Goal: Task Accomplishment & Management: Use online tool/utility

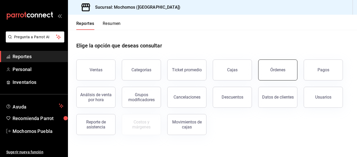
click at [281, 75] on button "Órdenes" at bounding box center [277, 69] width 39 height 21
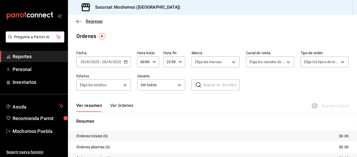
click at [89, 22] on span "Regresar" at bounding box center [94, 21] width 17 height 5
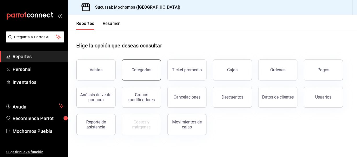
click at [142, 72] on div "Categorías" at bounding box center [142, 69] width 20 height 5
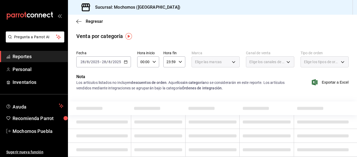
click at [125, 61] on icon "button" at bounding box center [126, 62] width 4 height 4
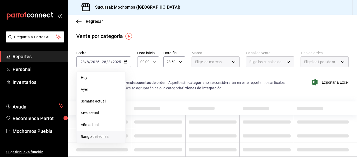
click at [92, 138] on span "Rango de fechas" at bounding box center [101, 136] width 41 height 5
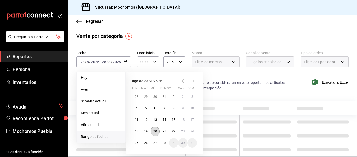
click at [155, 130] on abbr "20" at bounding box center [155, 131] width 3 height 4
click at [165, 131] on abbr "21" at bounding box center [164, 131] width 3 height 4
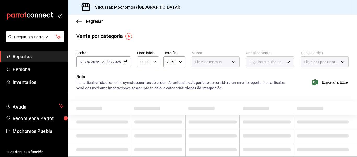
click at [156, 60] on div "00:00 Hora inicio" at bounding box center [148, 61] width 22 height 11
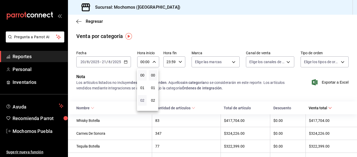
click at [142, 99] on span "02" at bounding box center [142, 100] width 2 height 4
type input "02:00"
click at [144, 105] on div "02" at bounding box center [142, 100] width 11 height 13
click at [144, 103] on button "02" at bounding box center [142, 100] width 9 height 10
drag, startPoint x: 143, startPoint y: 100, endPoint x: 143, endPoint y: 76, distance: 24.6
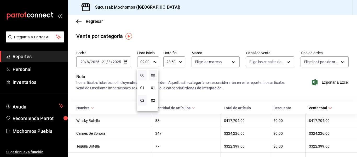
click at [143, 76] on div "00 01 02 03 04 05 06 07 08 09 10 11 12 13 14 15 16 17 18 19 20 21 22 23" at bounding box center [142, 90] width 11 height 42
drag, startPoint x: 142, startPoint y: 95, endPoint x: 144, endPoint y: 89, distance: 6.5
click at [144, 89] on div "00 01 02 03 04 05 06 07 08 09 10 11 12 13 14 15 16 17 18 19 20 21 22 23" at bounding box center [142, 90] width 11 height 42
click at [171, 74] on div at bounding box center [178, 78] width 357 height 157
click at [155, 62] on icon "button" at bounding box center [154, 62] width 4 height 4
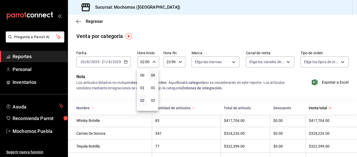
scroll to position [25, 0]
click at [144, 103] on button "04" at bounding box center [142, 100] width 9 height 10
click at [154, 61] on div at bounding box center [178, 78] width 357 height 157
click at [154, 62] on \(Stroke\) "button" at bounding box center [154, 62] width 3 height 2
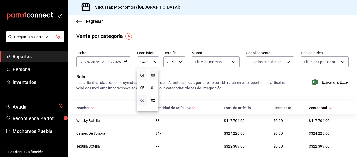
click at [142, 100] on span "06" at bounding box center [142, 100] width 2 height 4
type input "06:00"
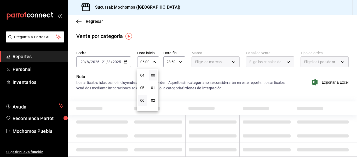
click at [182, 76] on div at bounding box center [178, 78] width 357 height 157
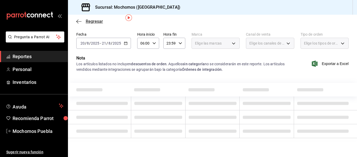
click at [94, 20] on span "Regresar" at bounding box center [94, 21] width 17 height 5
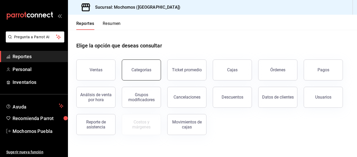
click at [148, 71] on div "Categorías" at bounding box center [142, 69] width 20 height 5
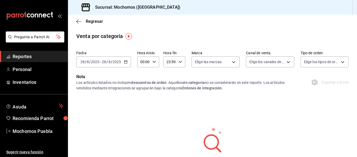
click at [124, 61] on icon "button" at bounding box center [126, 62] width 4 height 4
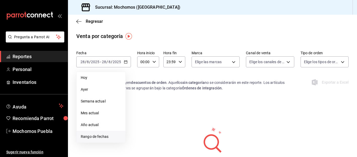
click at [94, 135] on span "Rango de fechas" at bounding box center [101, 136] width 41 height 5
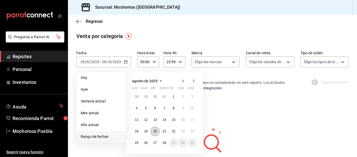
click at [159, 130] on button "20" at bounding box center [155, 130] width 9 height 9
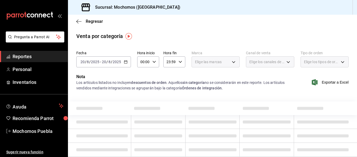
click at [164, 131] on td at bounding box center [158, 136] width 54 height 14
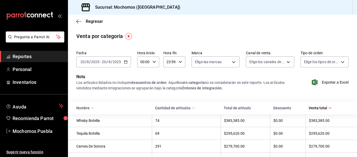
click at [126, 63] on icon "button" at bounding box center [126, 62] width 4 height 4
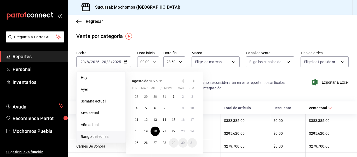
click at [103, 137] on span "Rango de fechas" at bounding box center [101, 136] width 41 height 5
click at [165, 129] on abbr "21" at bounding box center [164, 131] width 3 height 4
click at [156, 129] on abbr "20" at bounding box center [155, 131] width 3 height 4
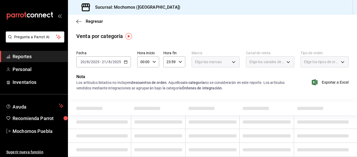
click at [180, 60] on icon "button" at bounding box center [181, 62] width 4 height 4
click at [168, 104] on span "23" at bounding box center [168, 104] width 2 height 4
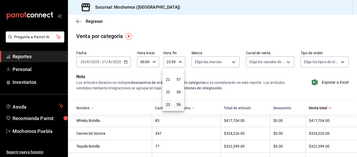
click at [179, 62] on div at bounding box center [178, 78] width 357 height 157
click at [179, 62] on \(Stroke\) "button" at bounding box center [180, 62] width 3 height 2
click at [156, 63] on div at bounding box center [178, 78] width 357 height 157
click at [155, 62] on icon "button" at bounding box center [154, 62] width 4 height 4
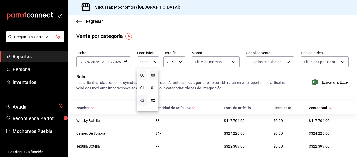
click at [144, 100] on span "02" at bounding box center [142, 100] width 2 height 4
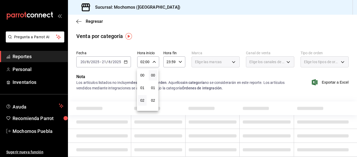
click at [154, 61] on div at bounding box center [178, 78] width 357 height 157
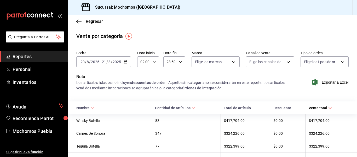
click at [152, 62] on icon "button" at bounding box center [154, 62] width 4 height 4
click at [141, 100] on span "04" at bounding box center [142, 100] width 2 height 4
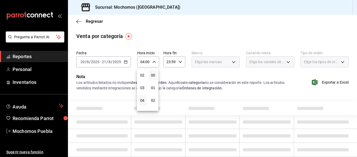
click at [155, 63] on div at bounding box center [178, 78] width 357 height 157
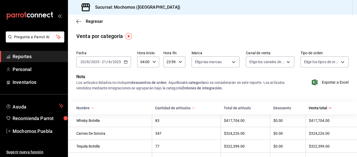
click at [154, 62] on icon "button" at bounding box center [154, 62] width 4 height 4
click at [143, 102] on span "06" at bounding box center [142, 100] width 2 height 4
type input "06:00"
click at [327, 83] on div at bounding box center [178, 78] width 357 height 157
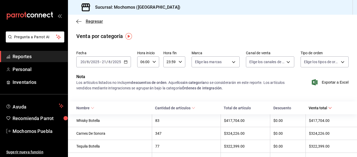
click at [93, 22] on span "Regresar" at bounding box center [94, 21] width 17 height 5
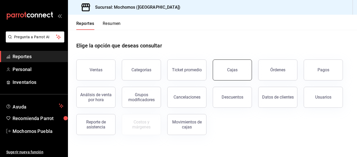
click at [228, 72] on button "Cajas" at bounding box center [232, 69] width 39 height 21
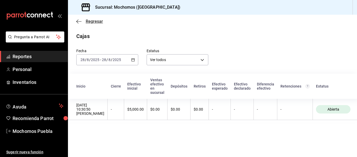
click at [89, 21] on span "Regresar" at bounding box center [94, 21] width 17 height 5
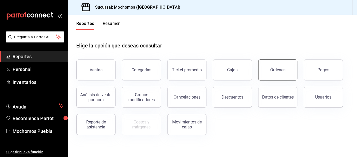
click at [276, 62] on button "Órdenes" at bounding box center [277, 69] width 39 height 21
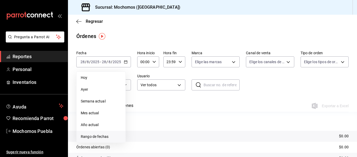
click at [99, 135] on span "Rango de fechas" at bounding box center [101, 136] width 41 height 5
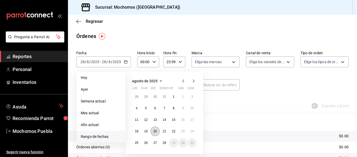
click at [155, 133] on abbr "20" at bounding box center [155, 131] width 3 height 4
click at [155, 131] on abbr "20" at bounding box center [155, 131] width 3 height 4
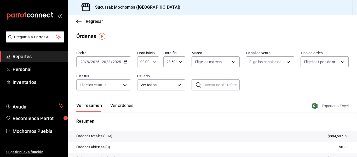
click at [331, 104] on span "Exportar a Excel" at bounding box center [331, 106] width 36 height 6
